Goal: Task Accomplishment & Management: Complete application form

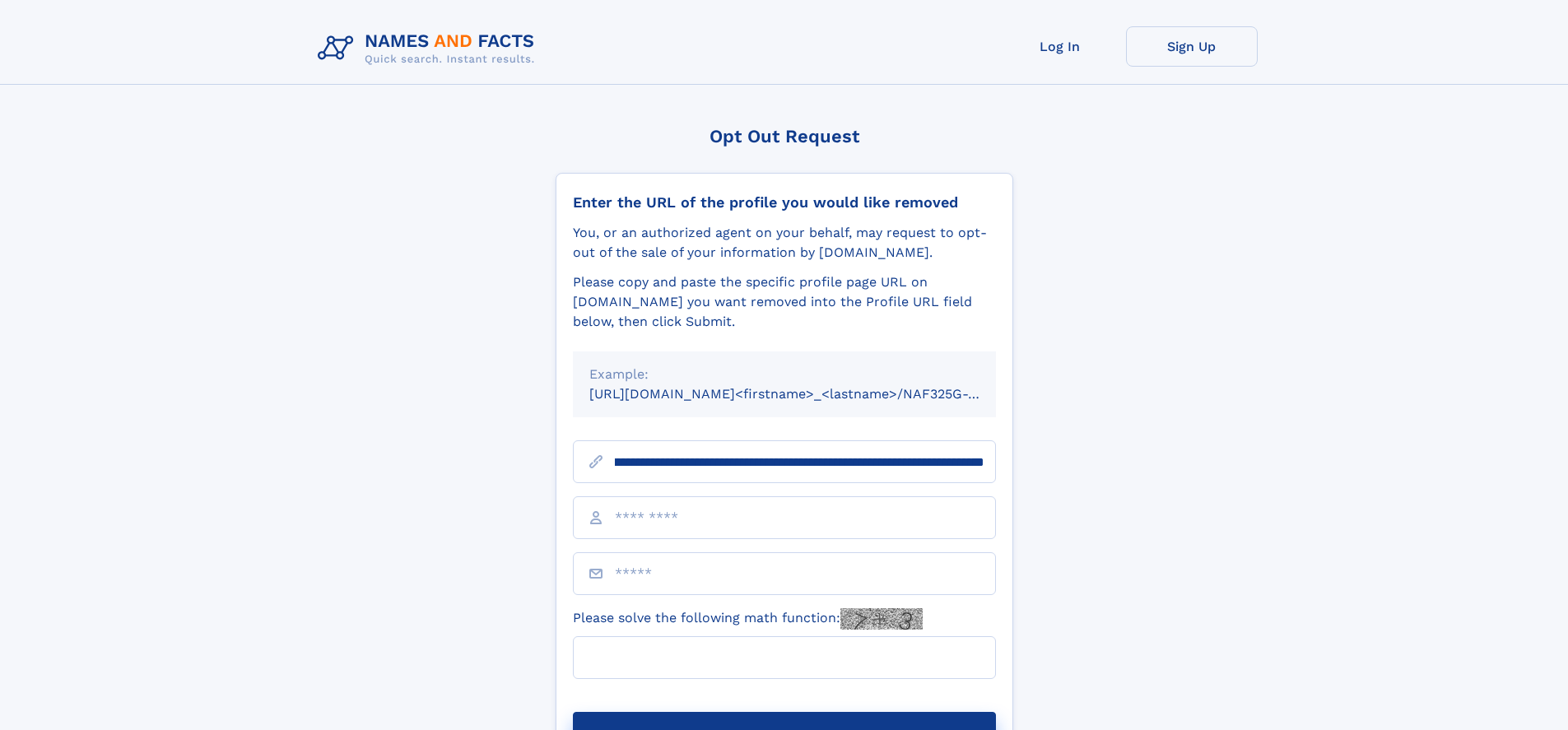
scroll to position [0, 217]
type input "**********"
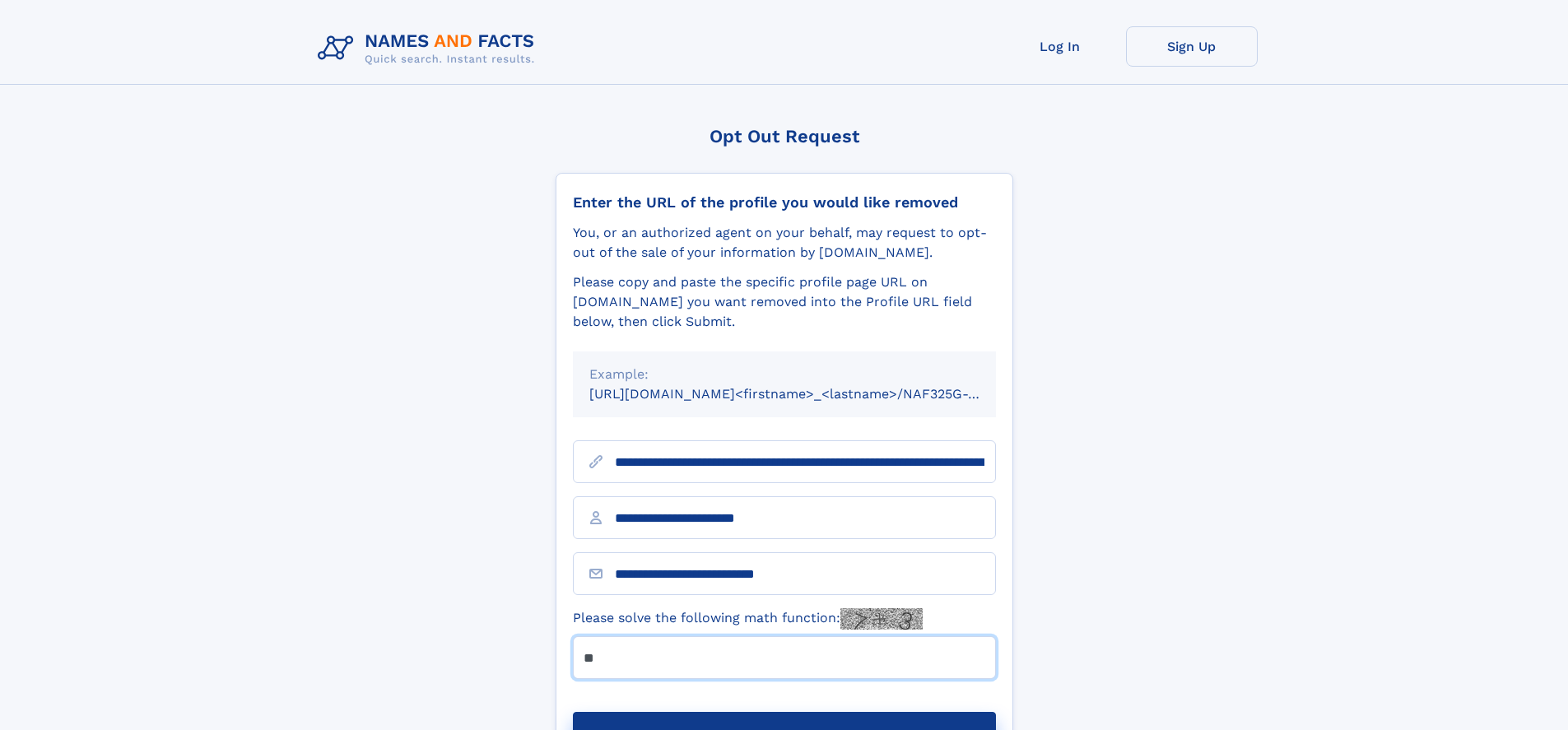
type input "**"
click at [783, 712] on button "Submit Opt Out Request" at bounding box center [784, 738] width 423 height 53
